Goal: Task Accomplishment & Management: Use online tool/utility

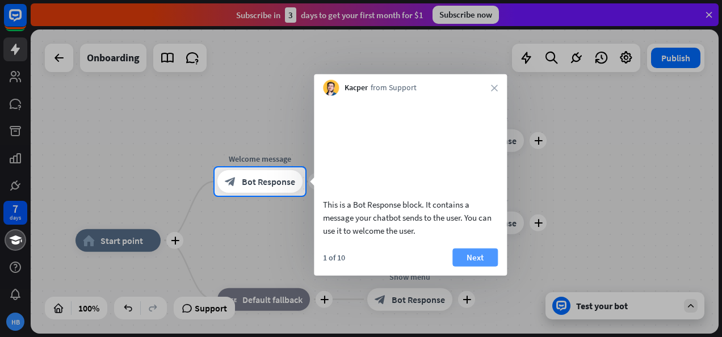
click at [483, 266] on button "Next" at bounding box center [474, 257] width 45 height 18
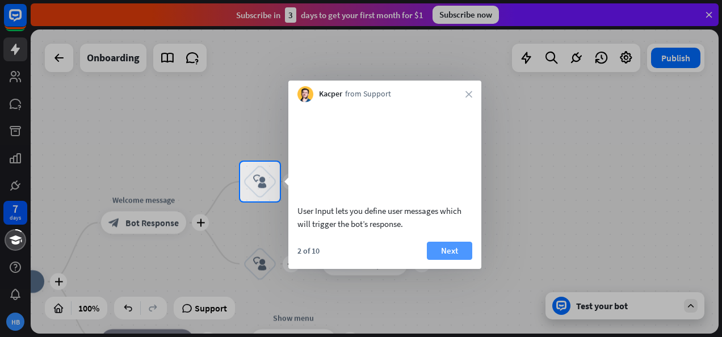
click at [453, 259] on button "Next" at bounding box center [449, 251] width 45 height 18
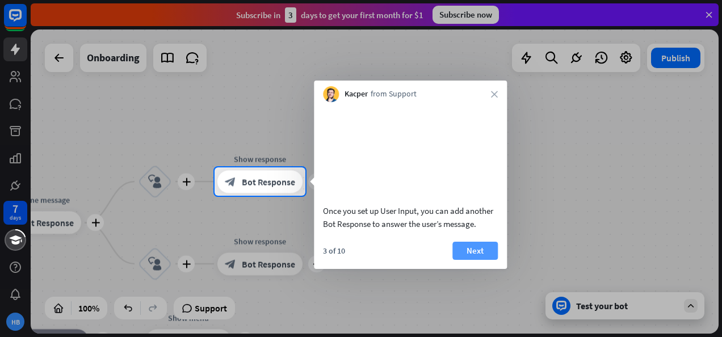
click at [489, 259] on button "Next" at bounding box center [474, 251] width 45 height 18
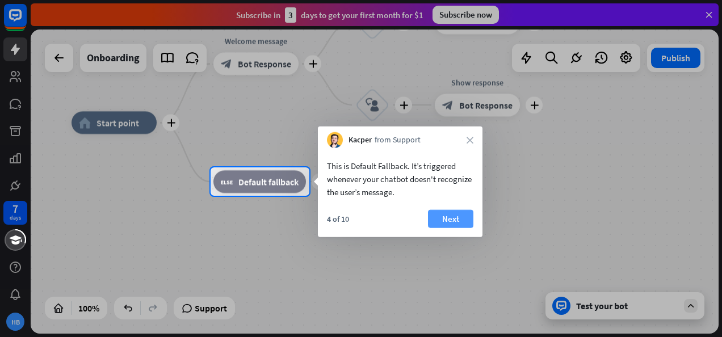
click at [452, 219] on button "Next" at bounding box center [450, 219] width 45 height 18
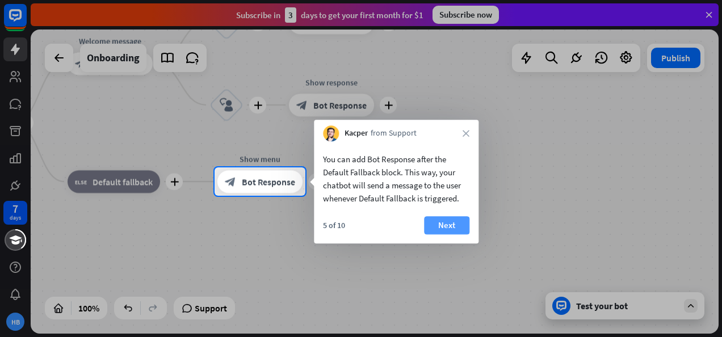
click at [450, 223] on button "Next" at bounding box center [446, 225] width 45 height 18
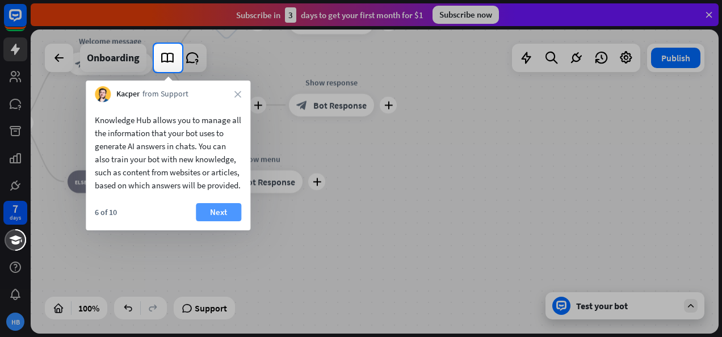
click at [222, 221] on button "Next" at bounding box center [218, 212] width 45 height 18
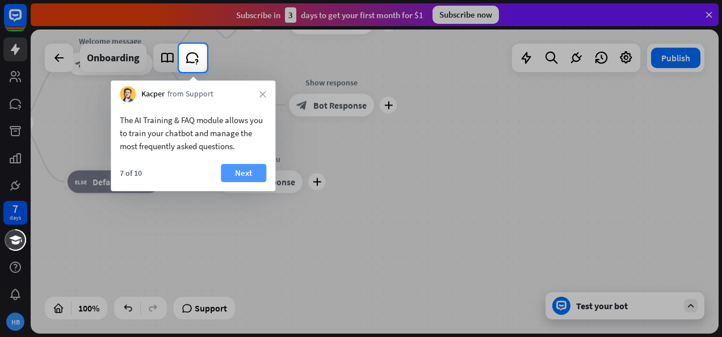
click at [253, 174] on button "Next" at bounding box center [243, 173] width 45 height 18
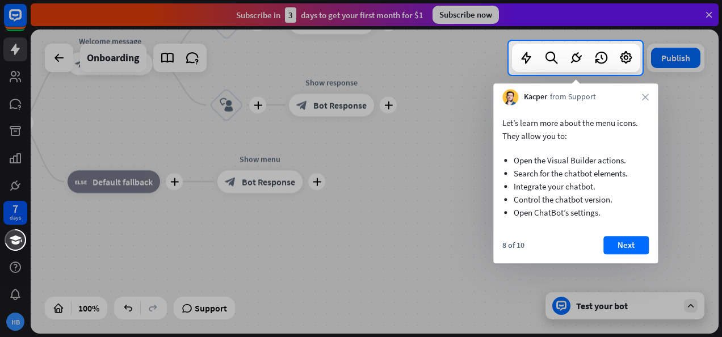
click at [613, 248] on button "Next" at bounding box center [625, 245] width 45 height 18
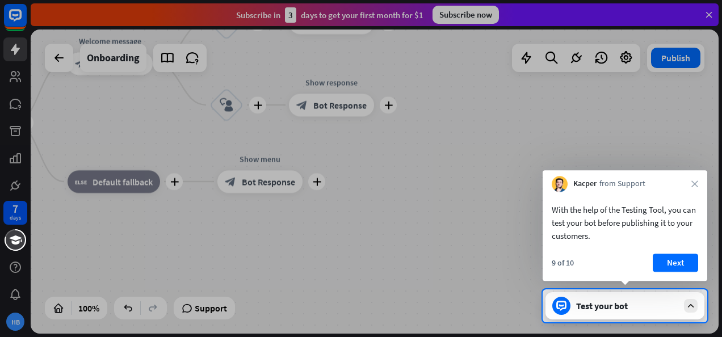
click at [673, 261] on button "Next" at bounding box center [675, 263] width 45 height 18
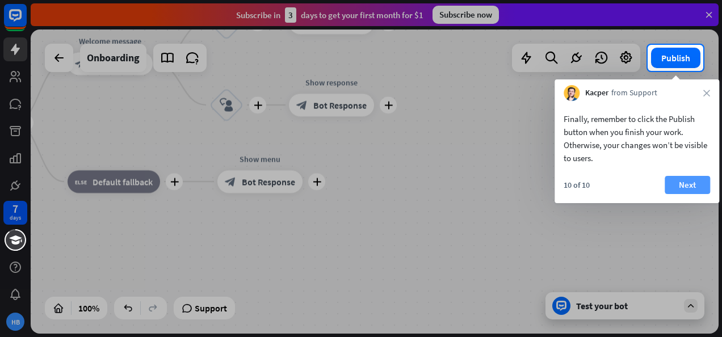
click at [690, 186] on button "Next" at bounding box center [687, 185] width 45 height 18
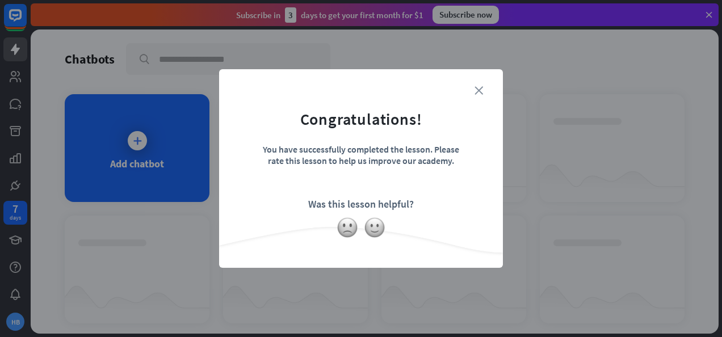
click at [481, 92] on icon "close" at bounding box center [478, 90] width 9 height 9
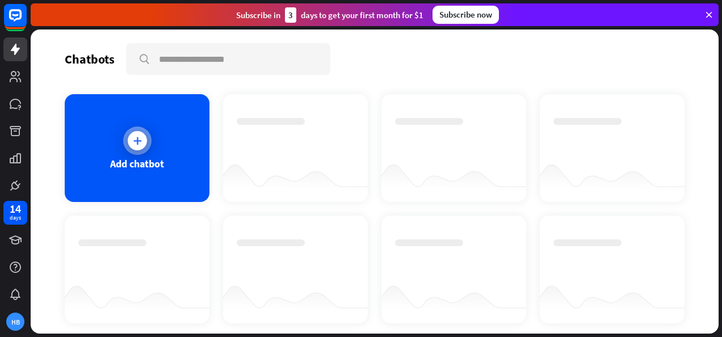
click at [145, 149] on div at bounding box center [137, 141] width 28 height 28
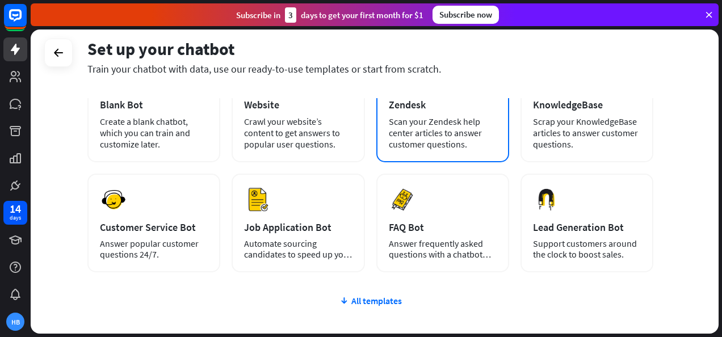
scroll to position [114, 0]
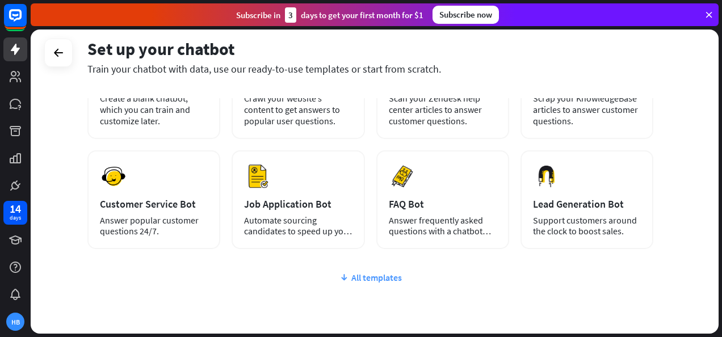
click at [386, 280] on div "All templates" at bounding box center [370, 277] width 566 height 11
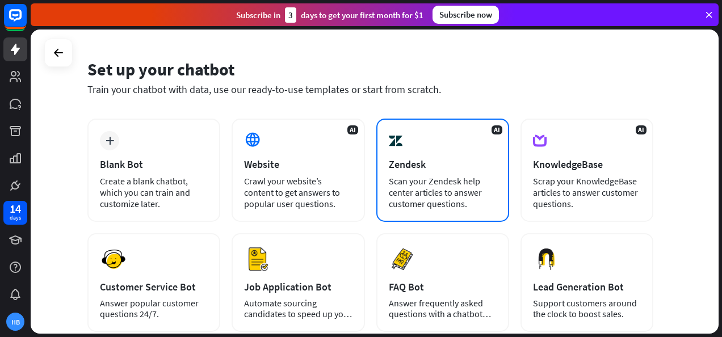
scroll to position [57, 0]
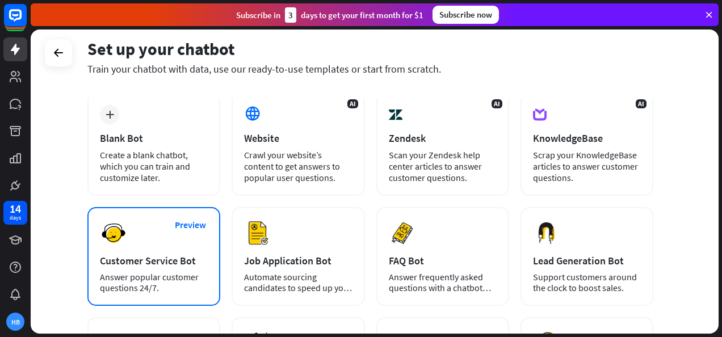
click at [188, 293] on div "Answer popular customer questions 24/7." at bounding box center [154, 283] width 108 height 22
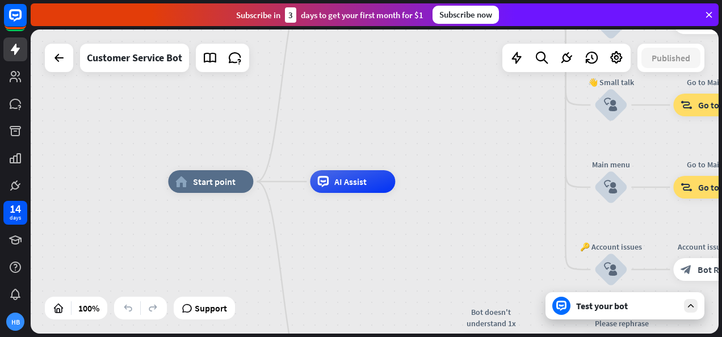
click at [606, 304] on div "Test your bot" at bounding box center [627, 305] width 102 height 11
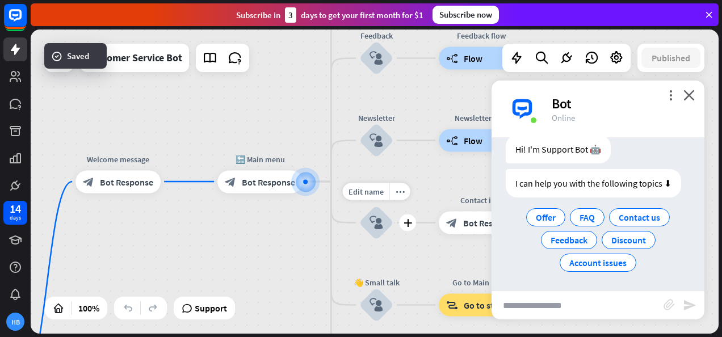
scroll to position [35, 0]
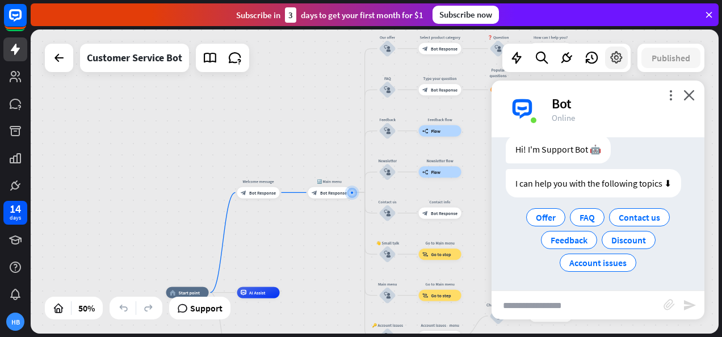
click at [612, 57] on icon at bounding box center [616, 58] width 15 height 15
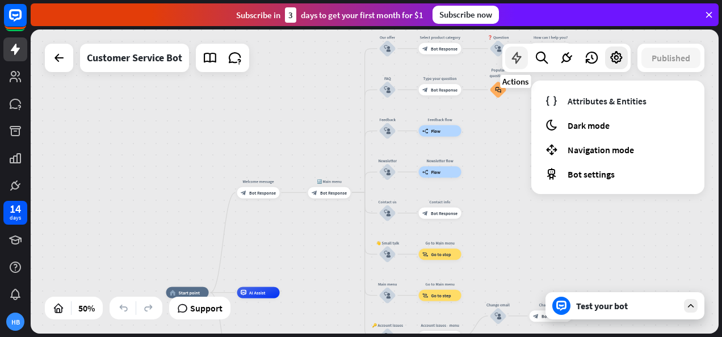
click at [523, 60] on div at bounding box center [516, 58] width 23 height 23
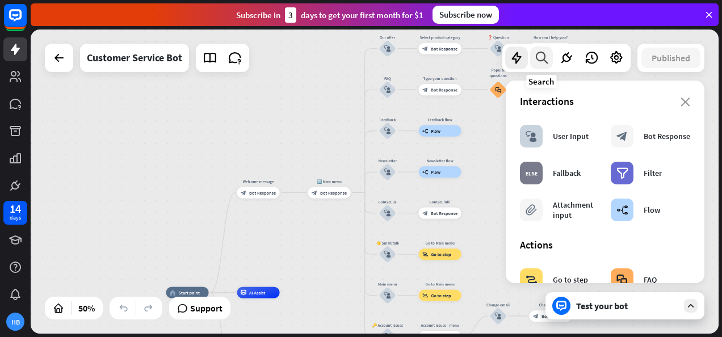
click at [540, 58] on icon at bounding box center [541, 58] width 15 height 15
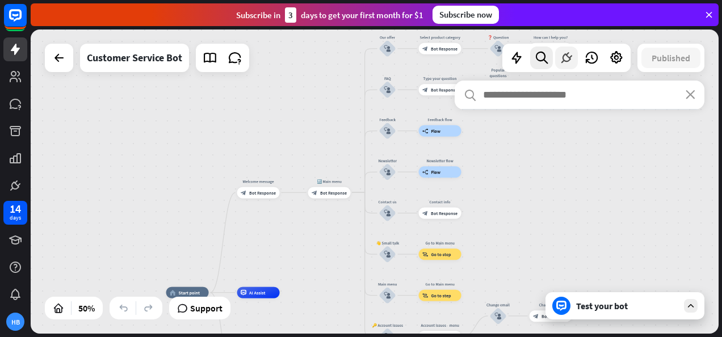
click at [565, 58] on icon at bounding box center [566, 58] width 15 height 15
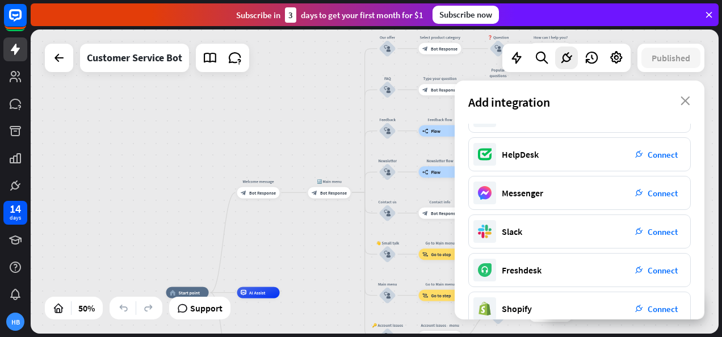
scroll to position [170, 0]
